Goal: Transaction & Acquisition: Obtain resource

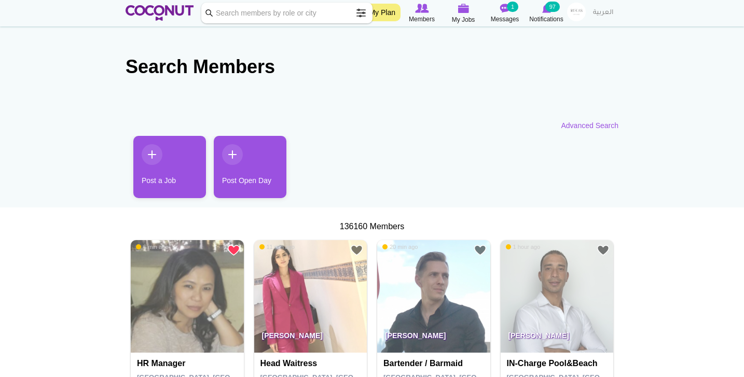
scroll to position [178, 0]
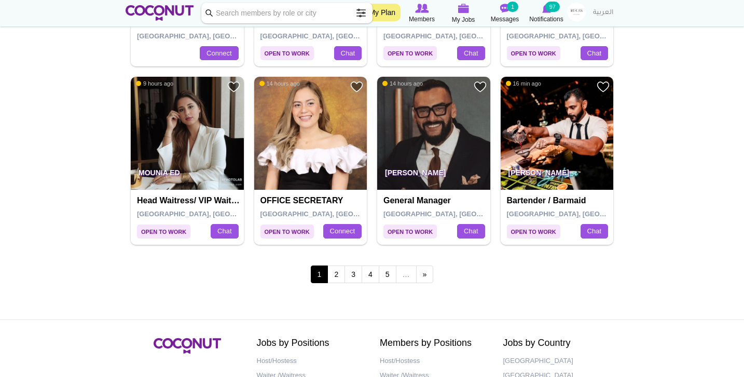
scroll to position [1768, 0]
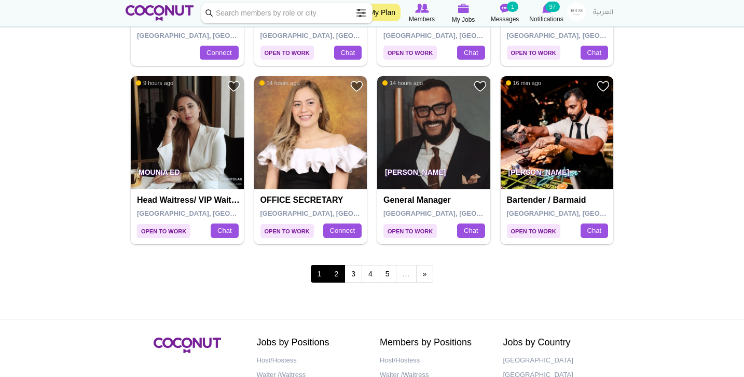
click at [335, 266] on link "2" at bounding box center [337, 274] width 18 height 18
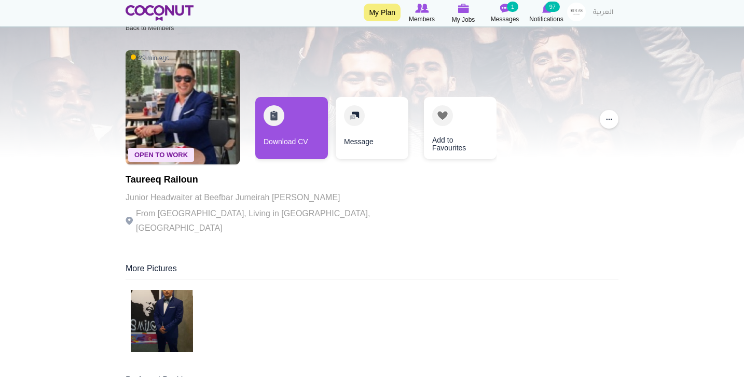
scroll to position [24, 0]
click at [171, 299] on img at bounding box center [162, 321] width 62 height 62
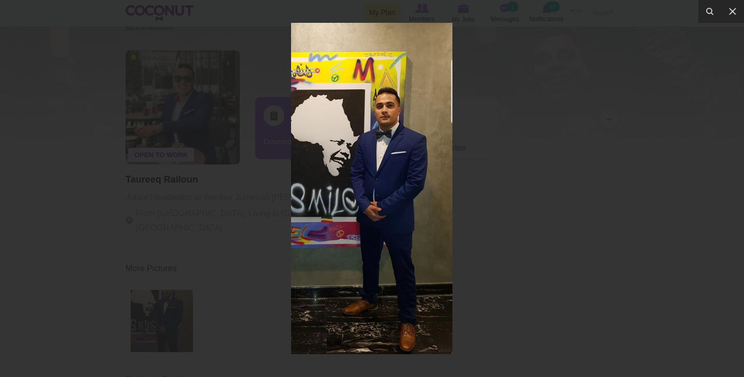
click at [125, 206] on div at bounding box center [372, 188] width 744 height 377
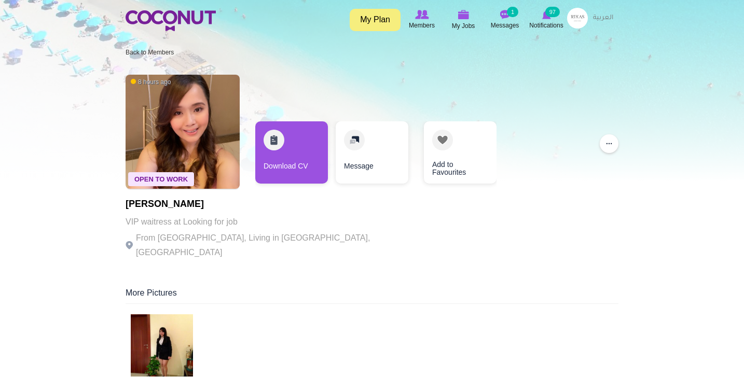
click at [159, 339] on img at bounding box center [162, 346] width 62 height 62
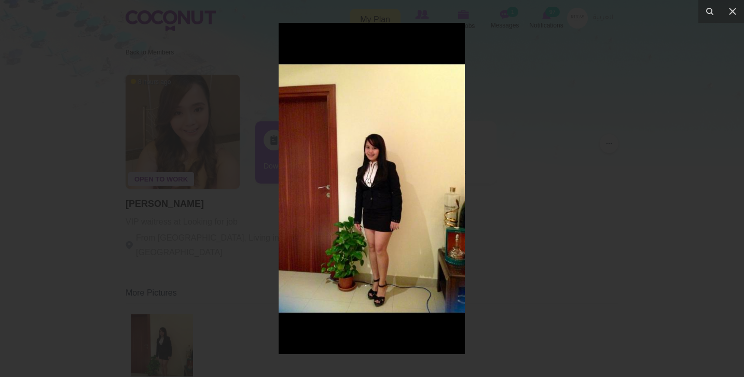
click at [165, 282] on div at bounding box center [372, 188] width 744 height 377
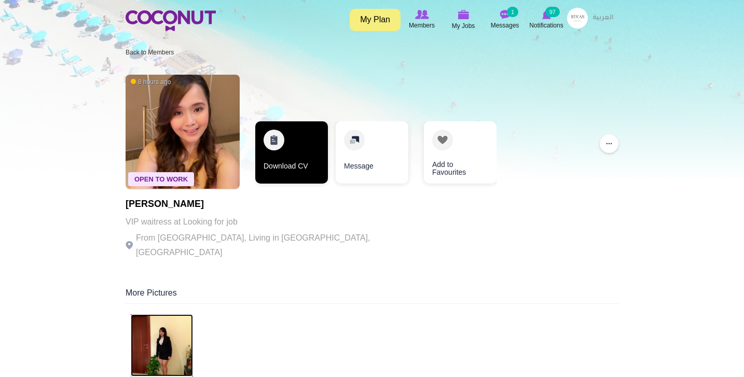
click at [313, 166] on link "Download CV" at bounding box center [291, 152] width 73 height 62
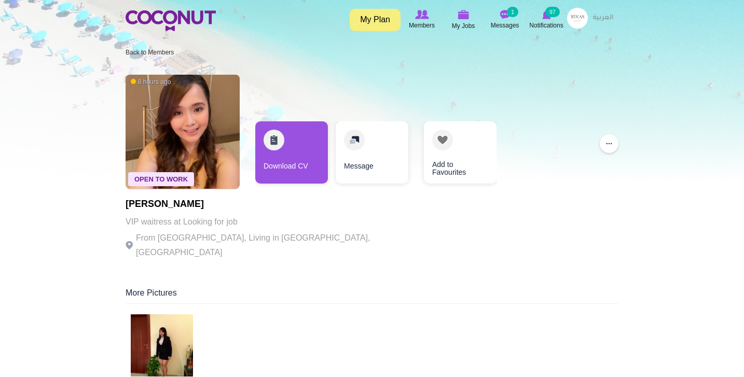
click at [482, 74] on div "Open To Work 8 hours ago Rosabel Rosales VIP waitress at Looking for job From P…" at bounding box center [372, 168] width 493 height 197
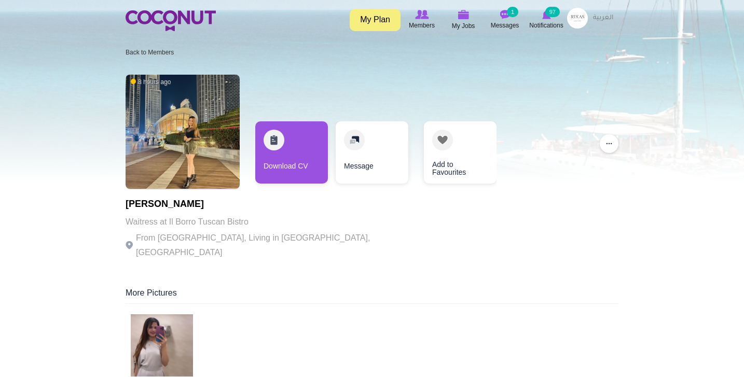
click at [171, 340] on img at bounding box center [162, 346] width 62 height 62
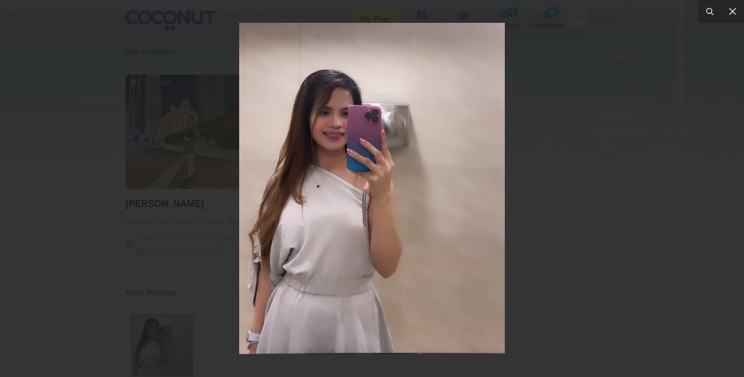
click at [157, 230] on div at bounding box center [372, 188] width 744 height 377
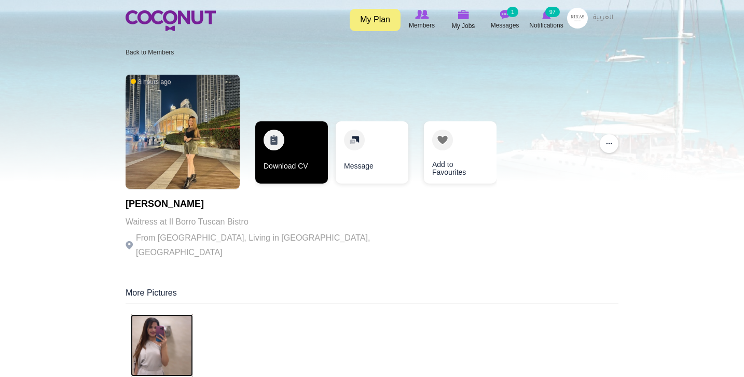
click at [299, 144] on link "Download CV" at bounding box center [291, 152] width 73 height 62
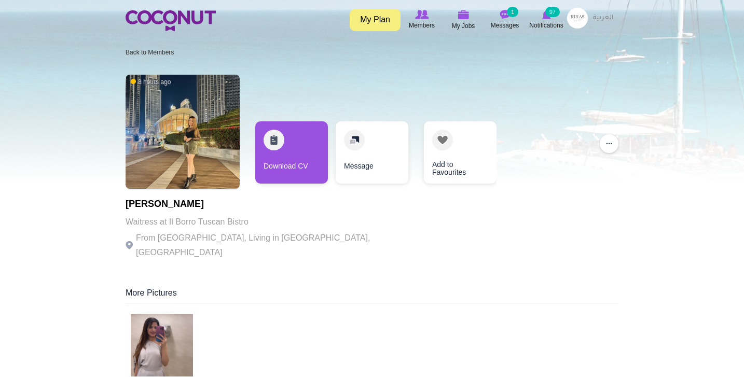
click at [194, 144] on img at bounding box center [183, 132] width 114 height 114
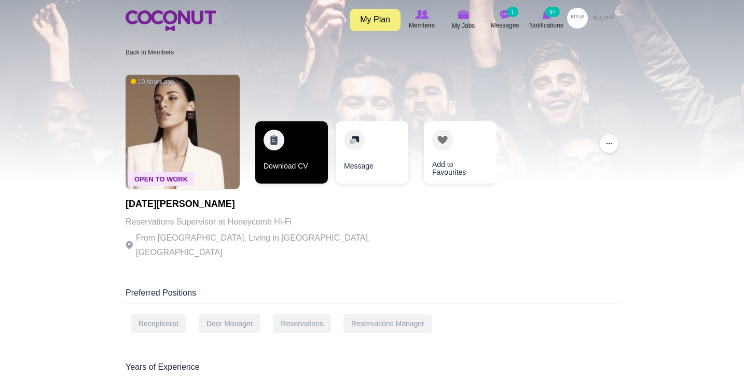
click at [287, 167] on link "Download CV" at bounding box center [291, 152] width 73 height 62
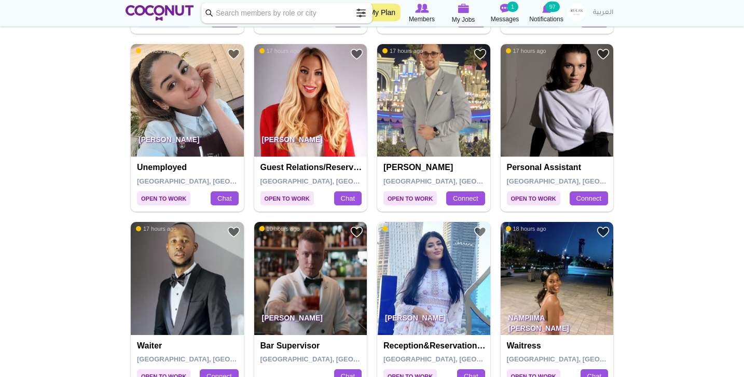
scroll to position [561, 0]
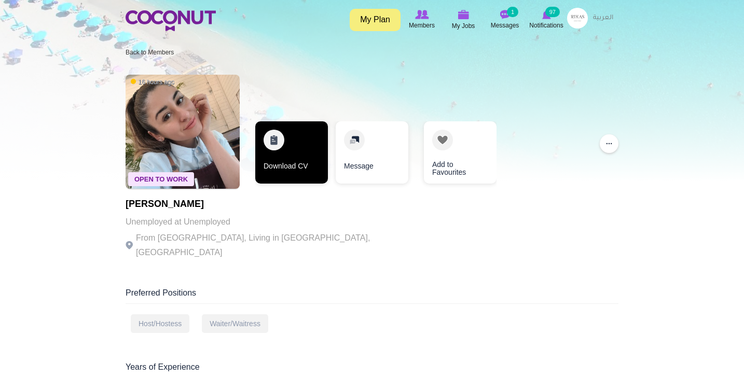
click at [302, 162] on link "Download CV" at bounding box center [291, 152] width 73 height 62
